Goal: Find contact information: Find contact information

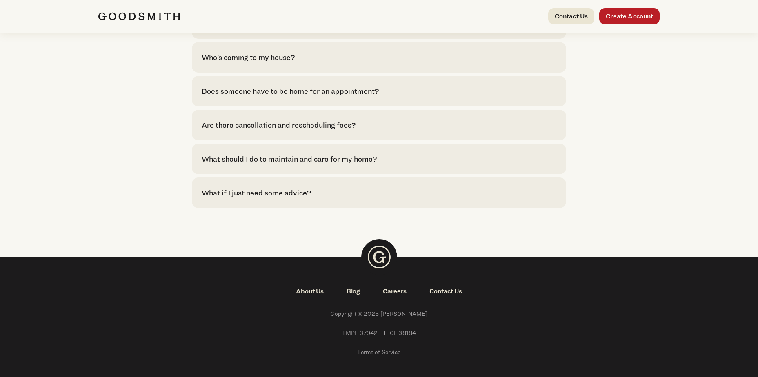
scroll to position [1857, 0]
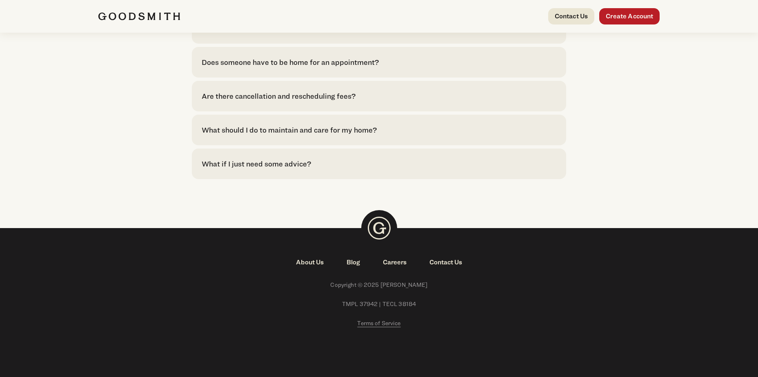
click at [315, 260] on link "About Us" at bounding box center [310, 263] width 51 height 10
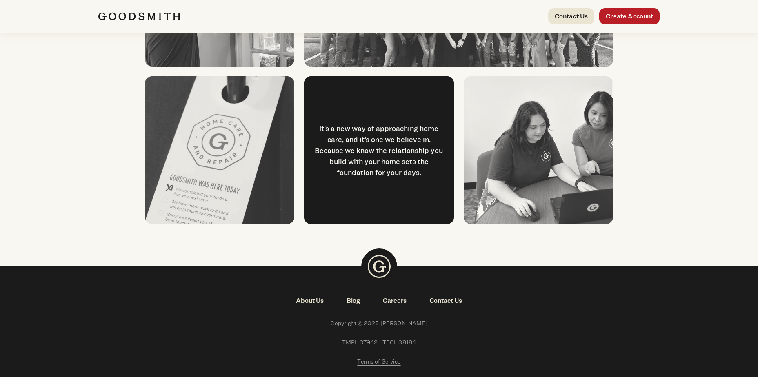
scroll to position [1059, 0]
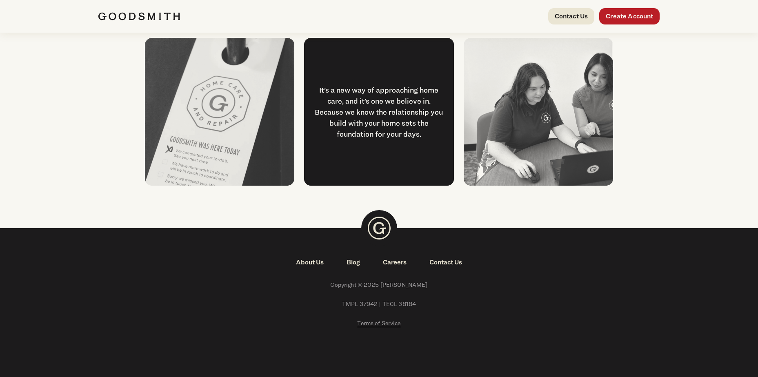
click at [396, 265] on link "Careers" at bounding box center [394, 263] width 47 height 10
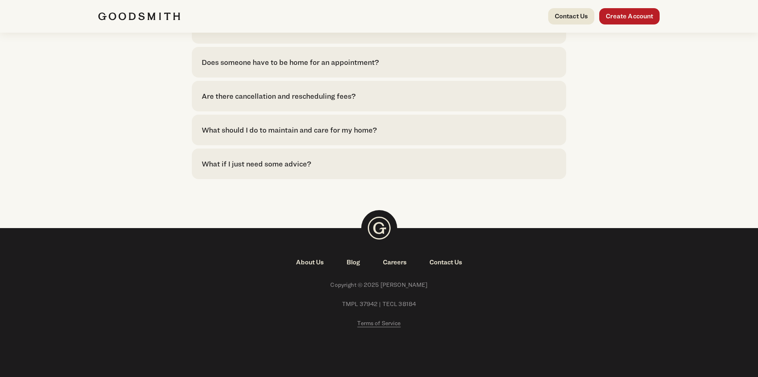
scroll to position [1857, 0]
click at [279, 167] on div "What if I just need some advice?" at bounding box center [256, 163] width 109 height 11
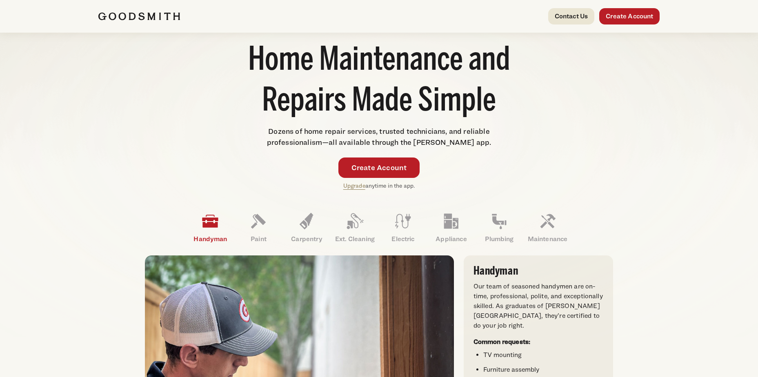
scroll to position [0, 0]
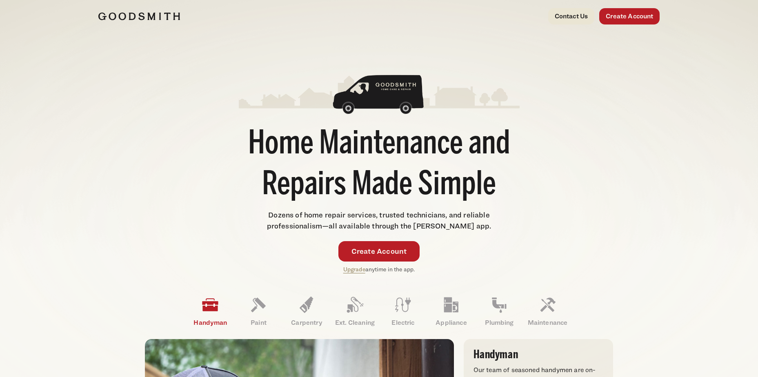
click at [162, 13] on img at bounding box center [139, 16] width 82 height 8
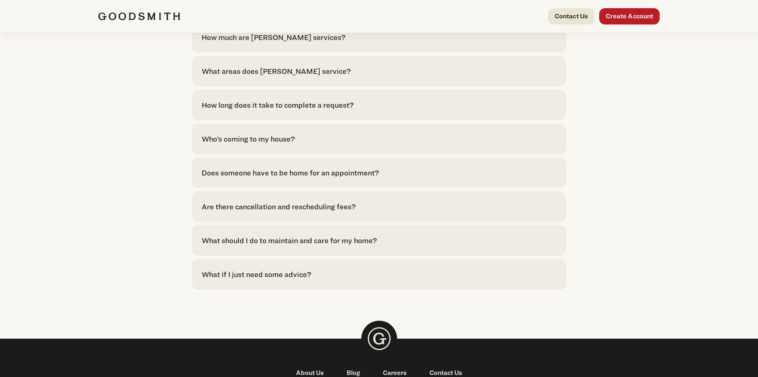
scroll to position [1857, 0]
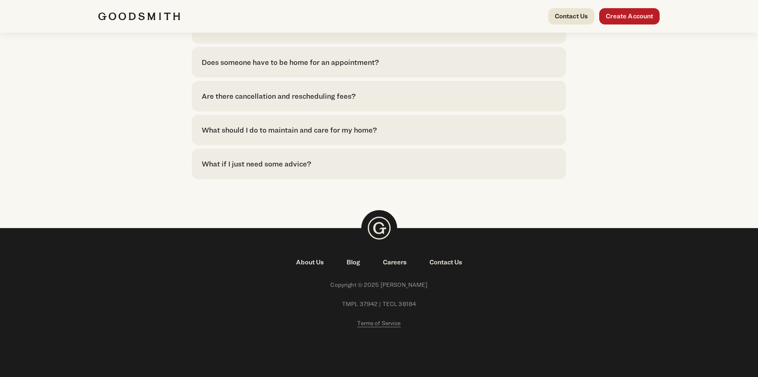
click at [309, 262] on link "About Us" at bounding box center [310, 263] width 51 height 10
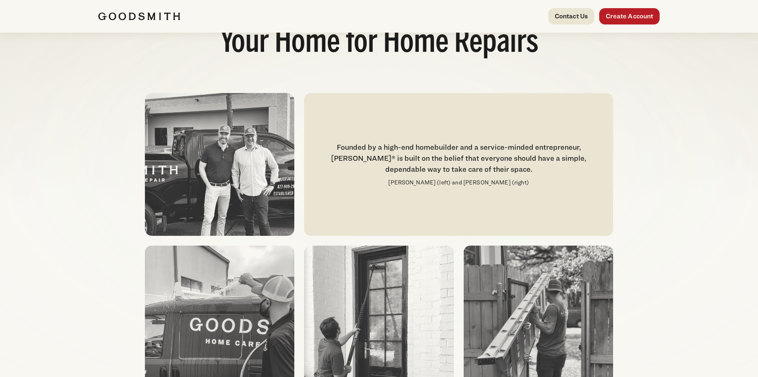
scroll to position [41, 0]
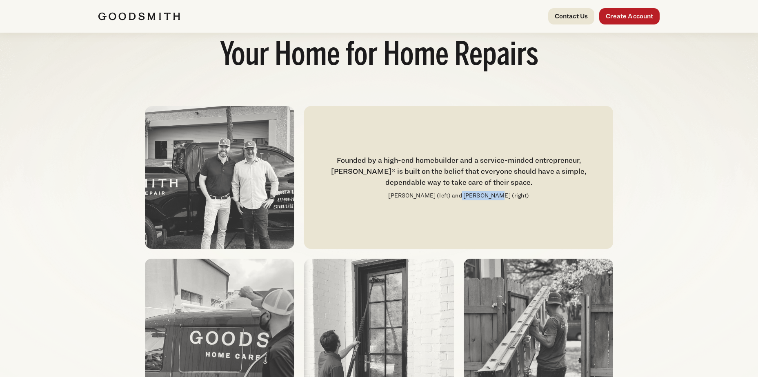
drag, startPoint x: 466, startPoint y: 195, endPoint x: 498, endPoint y: 198, distance: 32.3
click at [498, 198] on p "Morgan Booth (left) and Erich Kleine (right)" at bounding box center [458, 195] width 140 height 9
drag, startPoint x: 498, startPoint y: 198, endPoint x: 485, endPoint y: 196, distance: 12.7
copy p "Erich Kleine"
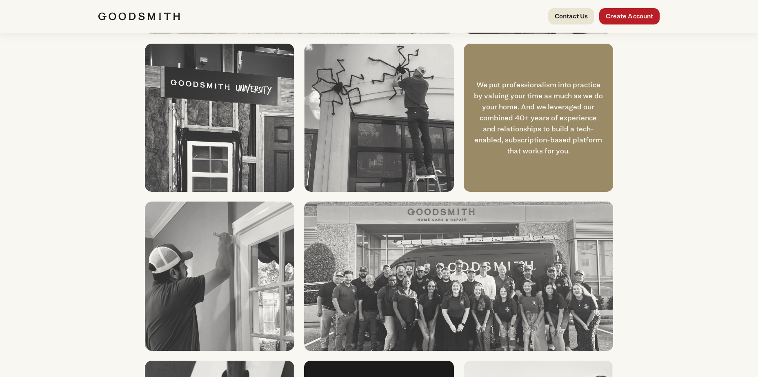
scroll to position [732, 0]
